Goal: Task Accomplishment & Management: Use online tool/utility

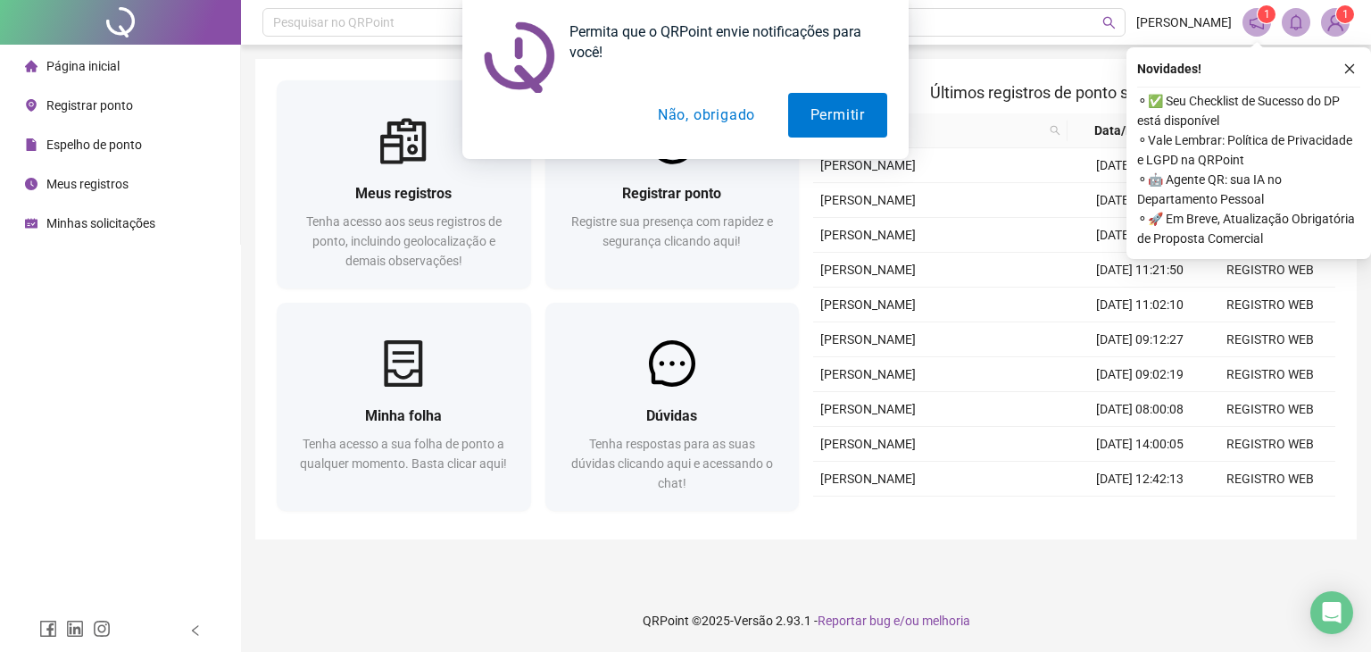
drag, startPoint x: 88, startPoint y: 336, endPoint x: 121, endPoint y: 312, distance: 40.9
click at [89, 336] on div "Página inicial Registrar ponto Espelho de ponto Meus registros Minhas solicitaç…" at bounding box center [120, 304] width 241 height 609
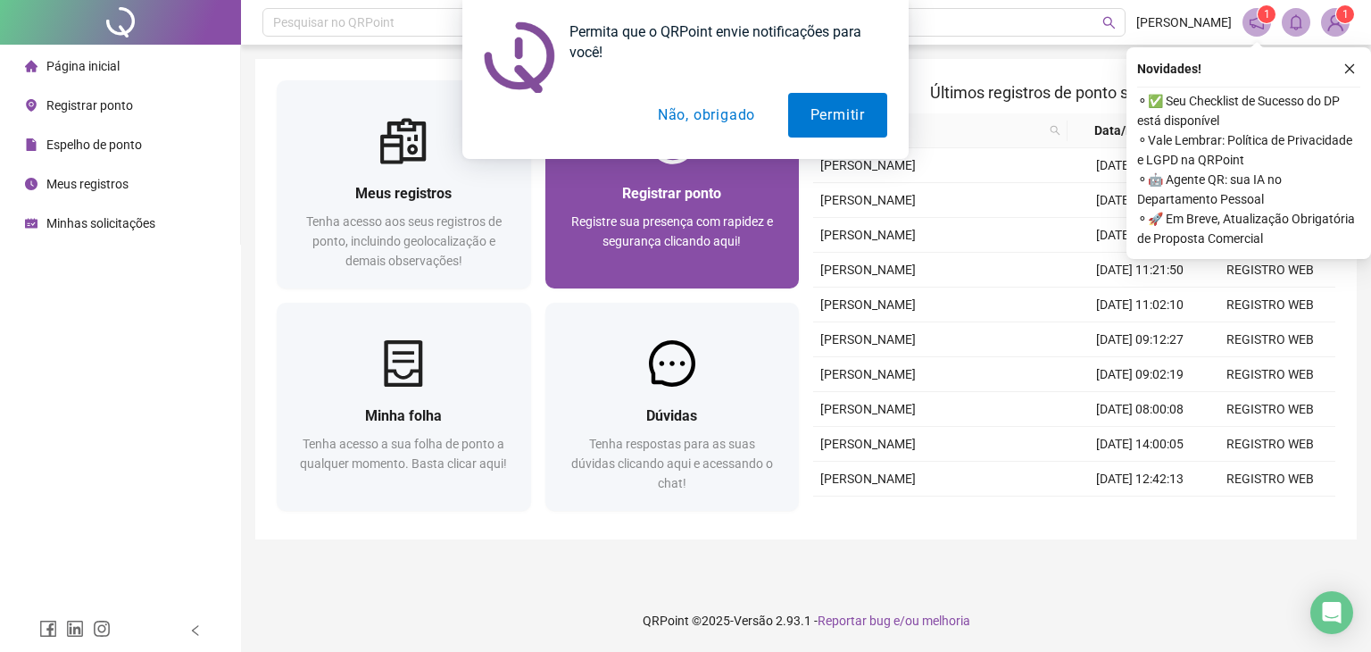
click at [639, 207] on div "Registrar ponto Registre sua presença com rapidez e segurança clicando aqui!" at bounding box center [673, 226] width 212 height 88
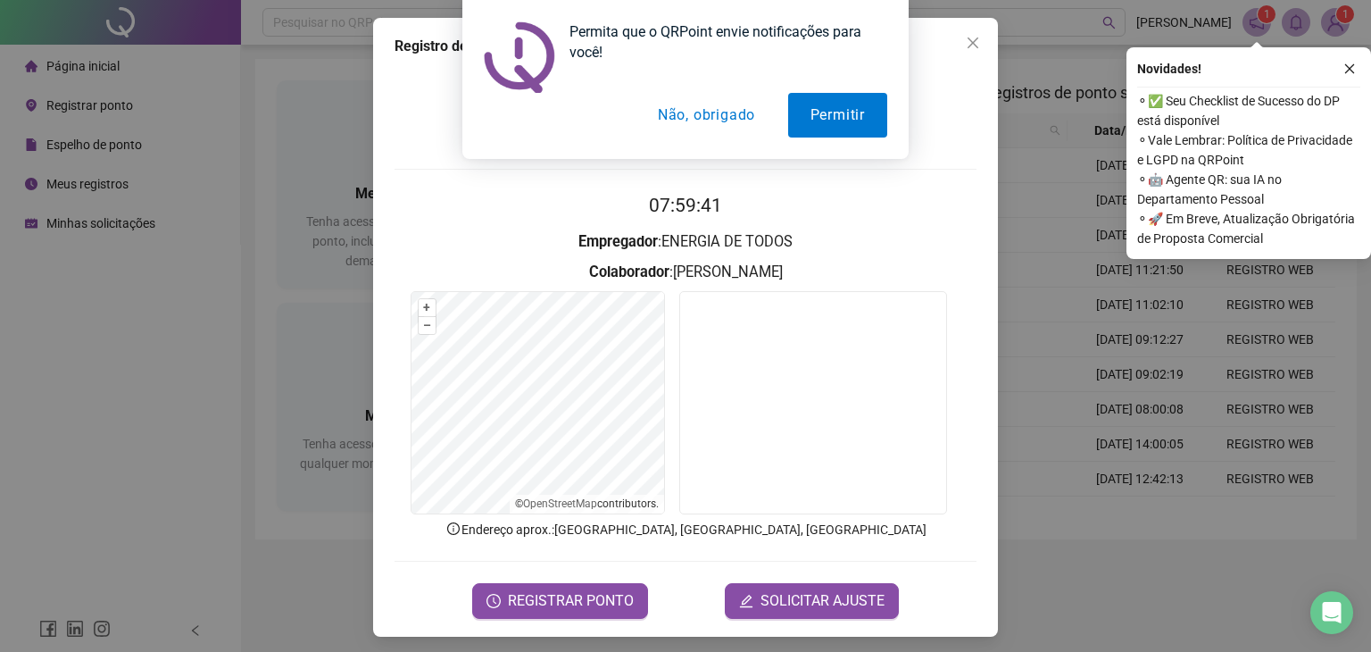
click at [695, 117] on button "Não, obrigado" at bounding box center [707, 115] width 142 height 45
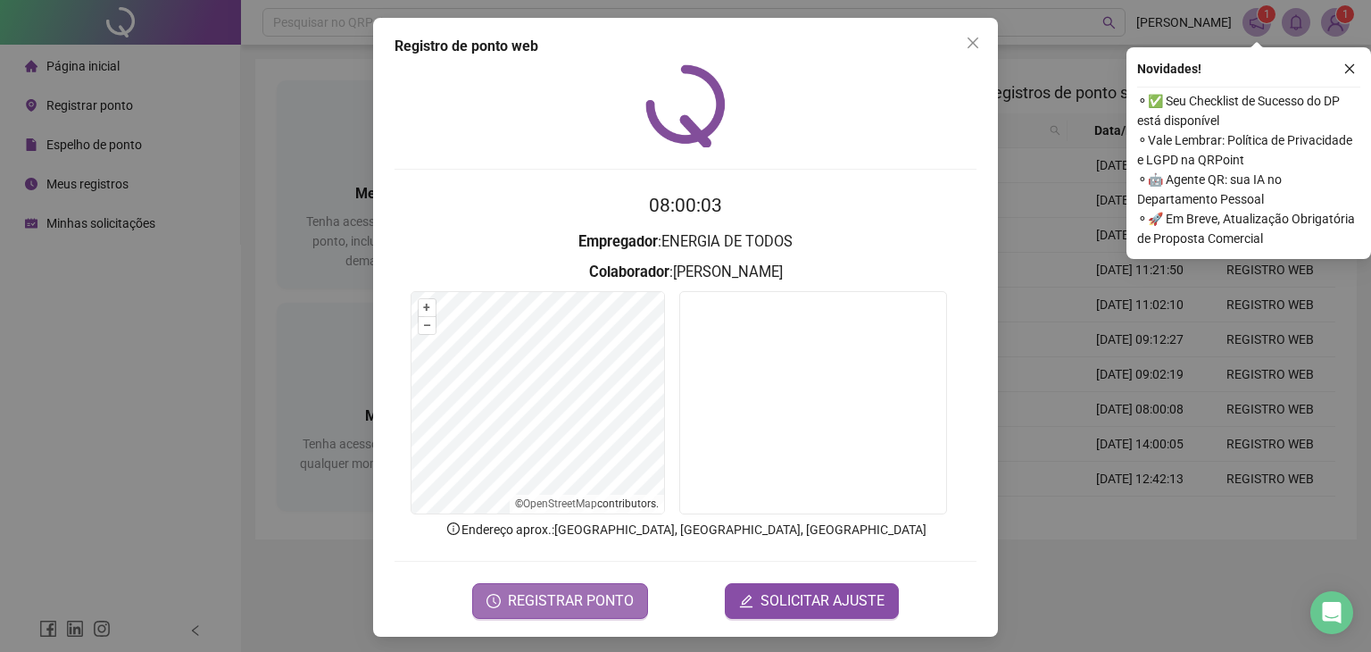
click at [536, 596] on span "REGISTRAR PONTO" at bounding box center [571, 600] width 126 height 21
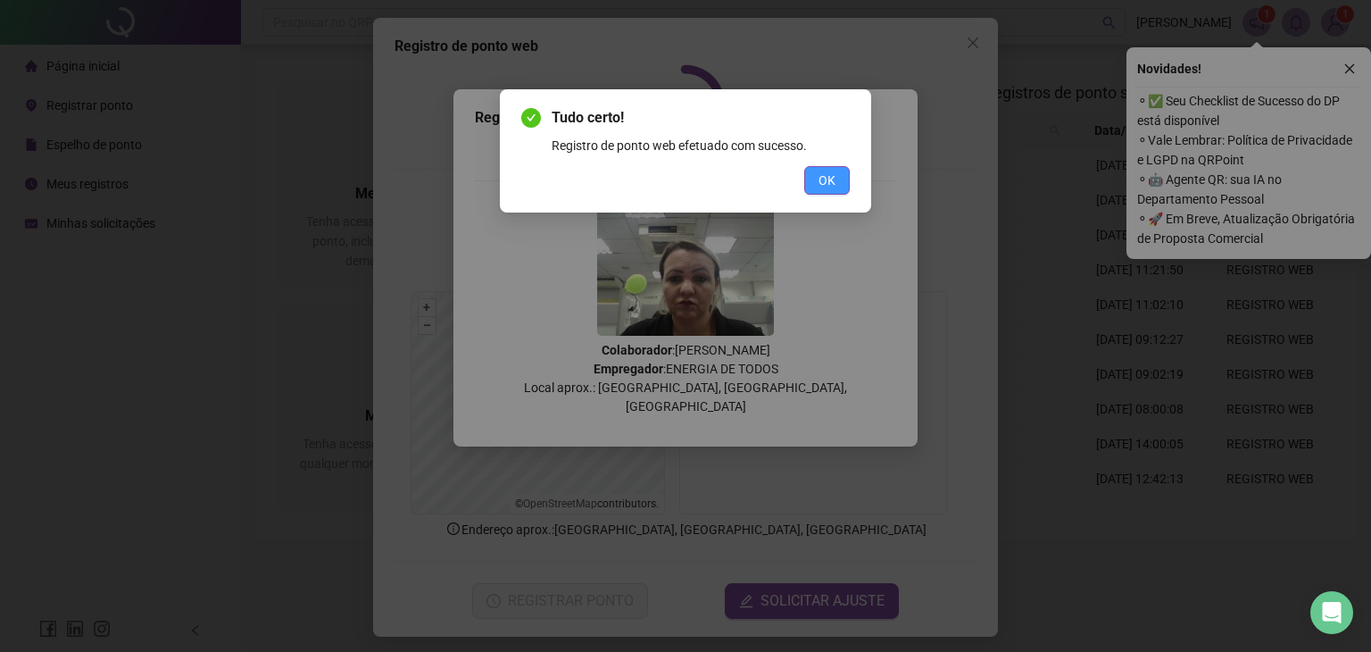
click at [819, 178] on span "OK" at bounding box center [827, 181] width 17 height 20
